Goal: Task Accomplishment & Management: Manage account settings

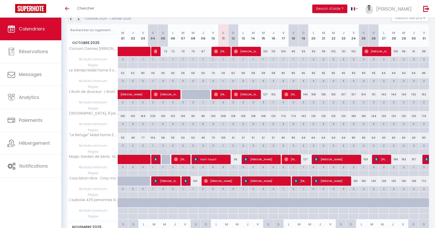
scroll to position [60, 0]
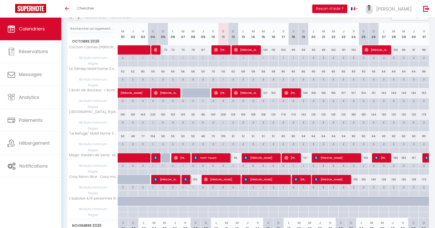
click at [265, 93] on div "127" at bounding box center [263, 92] width 10 height 9
type input "127"
type input "Mer 15 Octobre 2025"
type input "Jeu 16 Octobre 2025"
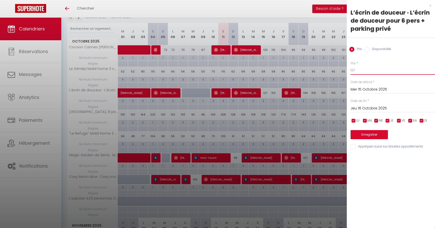
click at [361, 70] on input "127" at bounding box center [392, 70] width 84 height 9
type input "130"
click at [374, 135] on button "Enregistrer" at bounding box center [368, 134] width 37 height 9
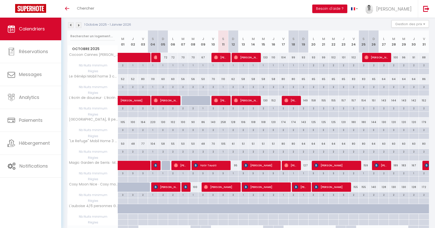
scroll to position [51, 0]
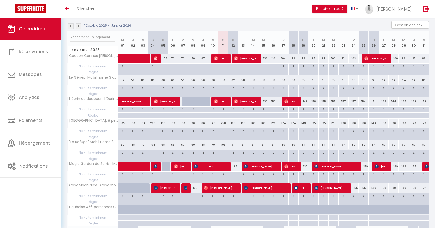
click at [236, 168] on div "95" at bounding box center [233, 166] width 10 height 9
type input "95"
type input "Dim 12 Octobre 2025"
type input "Lun 13 Octobre 2025"
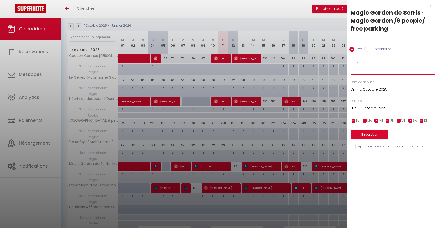
click at [363, 69] on input "95" at bounding box center [392, 70] width 84 height 9
type input "96"
click at [370, 134] on button "Enregistrer" at bounding box center [368, 134] width 37 height 9
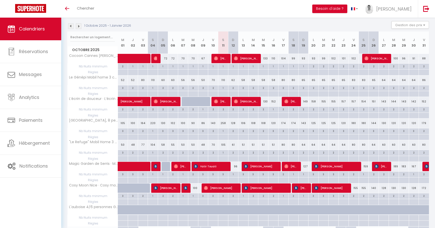
click at [307, 168] on div "127" at bounding box center [303, 166] width 10 height 9
type input "127"
type input "Dim 19 Octobre 2025"
type input "Lun 20 Octobre 2025"
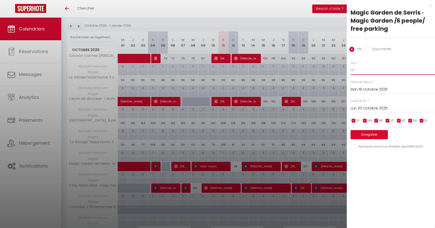
click at [369, 70] on input "127" at bounding box center [392, 70] width 84 height 9
type input "126"
click at [369, 135] on button "Enregistrer" at bounding box center [368, 134] width 37 height 9
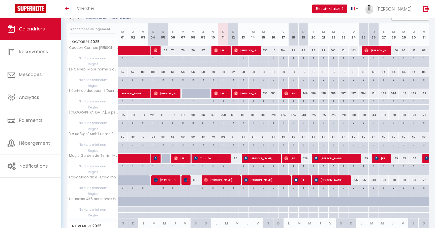
scroll to position [52, 0]
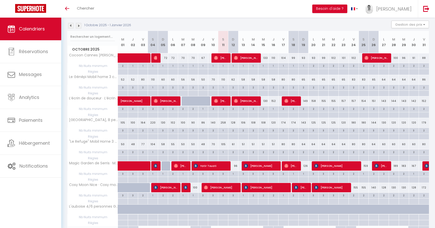
click at [223, 123] on div "258" at bounding box center [223, 122] width 10 height 9
type input "258"
type input "Sam 11 Octobre 2025"
type input "Dim 12 Octobre 2025"
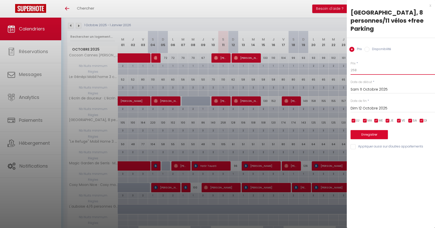
click at [363, 73] on input "258" at bounding box center [392, 70] width 84 height 9
type input "250"
click at [369, 137] on button "Enregistrer" at bounding box center [368, 134] width 37 height 9
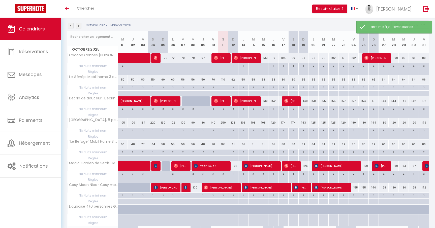
click at [234, 124] on div "128" at bounding box center [233, 122] width 10 height 9
type input "128"
type input "Dim 12 Octobre 2025"
type input "Lun 13 Octobre 2025"
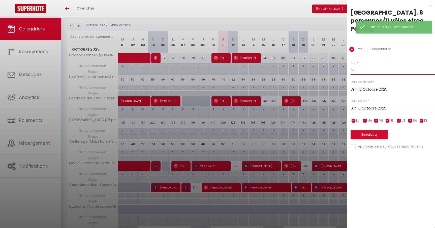
click at [366, 72] on input "128" at bounding box center [392, 70] width 84 height 9
type input "130"
click at [373, 134] on button "Enregistrer" at bounding box center [368, 134] width 37 height 9
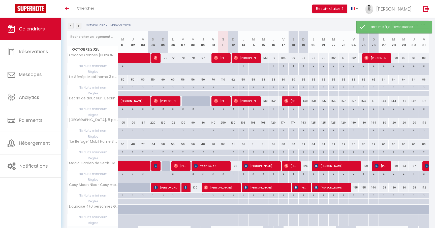
click at [274, 123] on div "120" at bounding box center [273, 122] width 10 height 9
type input "120"
type input "Jeu 16 Octobre 2025"
type input "Ven 17 Octobre 2025"
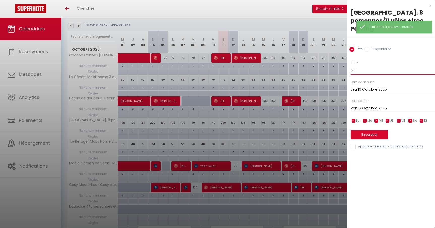
click at [366, 71] on input "120" at bounding box center [392, 70] width 84 height 9
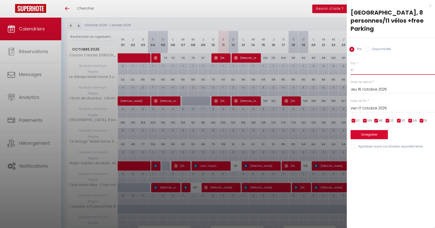
type input "117"
click at [366, 133] on button "Enregistrer" at bounding box center [368, 134] width 37 height 9
